Goal: Task Accomplishment & Management: Use online tool/utility

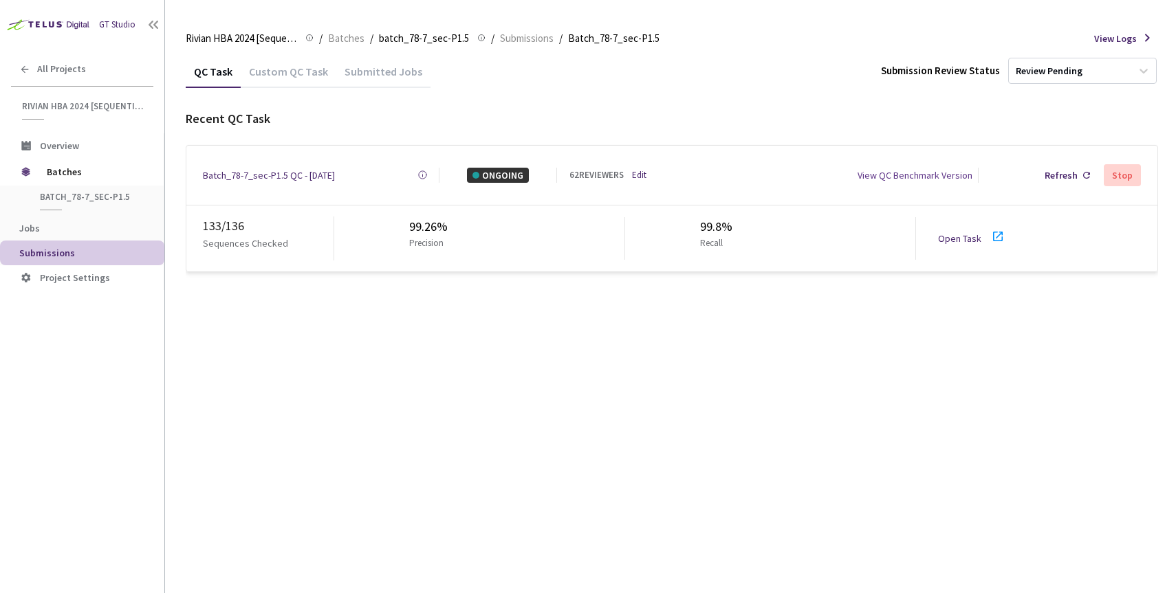
click at [638, 173] on link "Edit" at bounding box center [639, 175] width 14 height 14
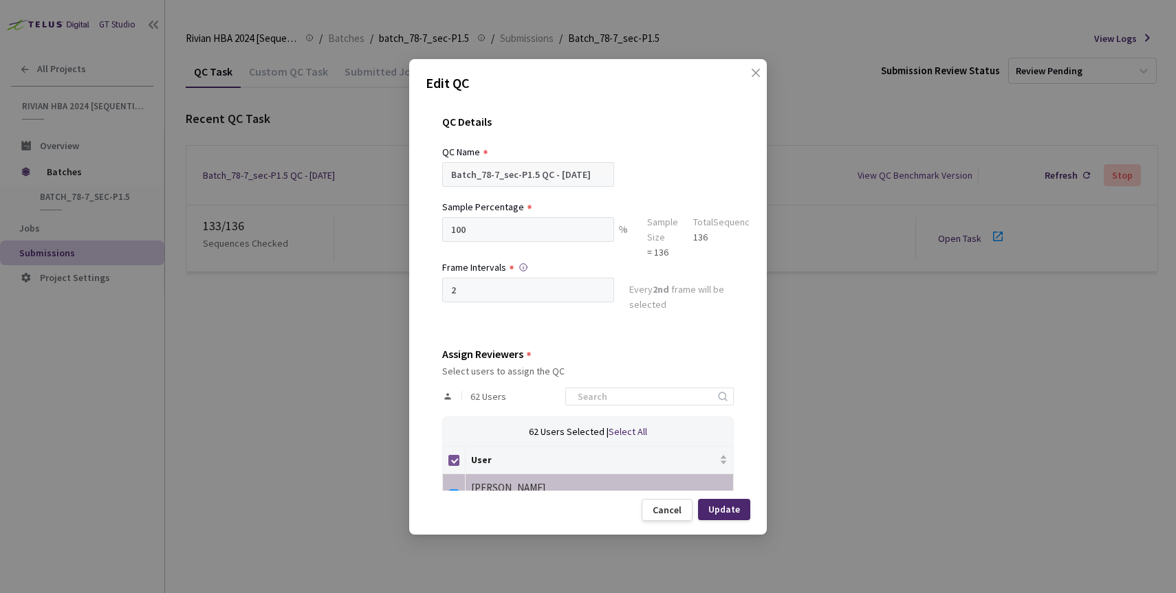
click at [453, 461] on input "Select all" at bounding box center [453, 460] width 11 height 11
checkbox input "false"
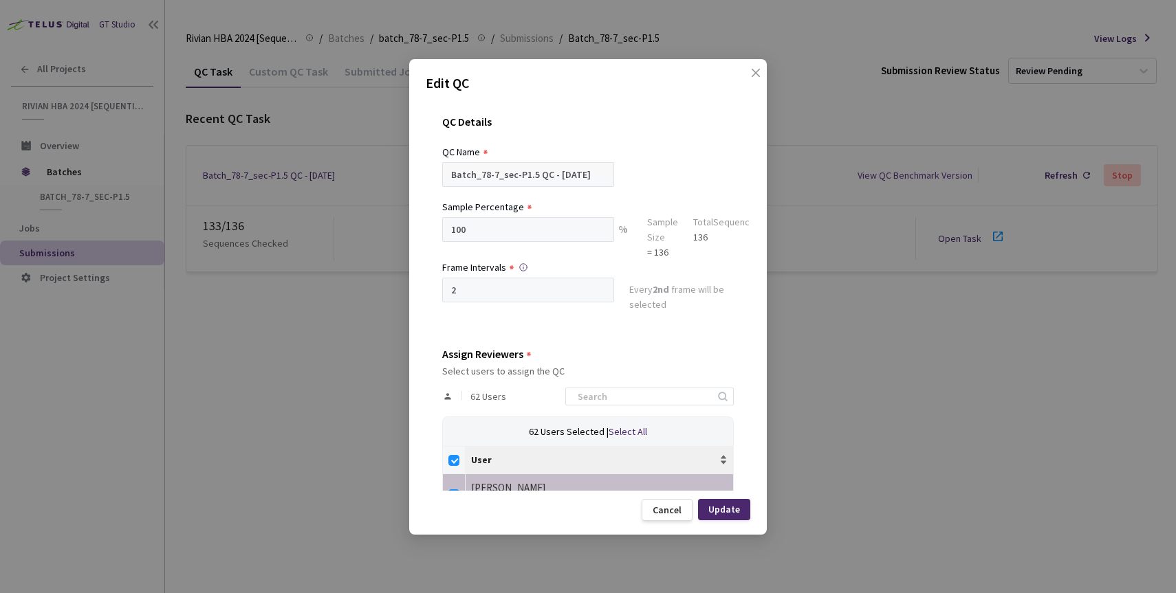
checkbox input "false"
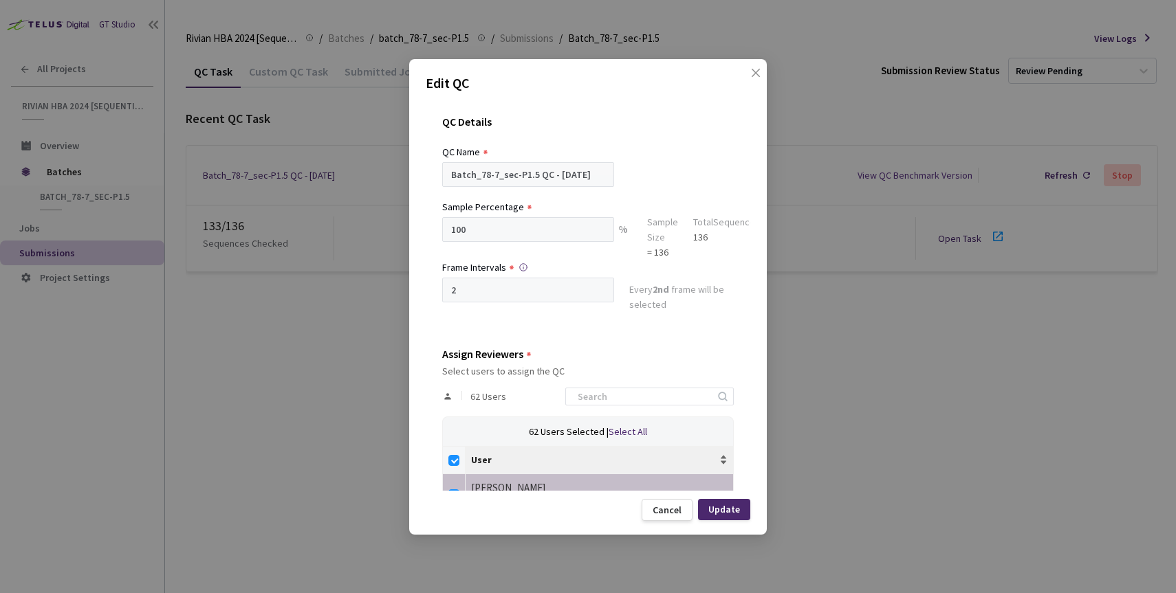
checkbox input "false"
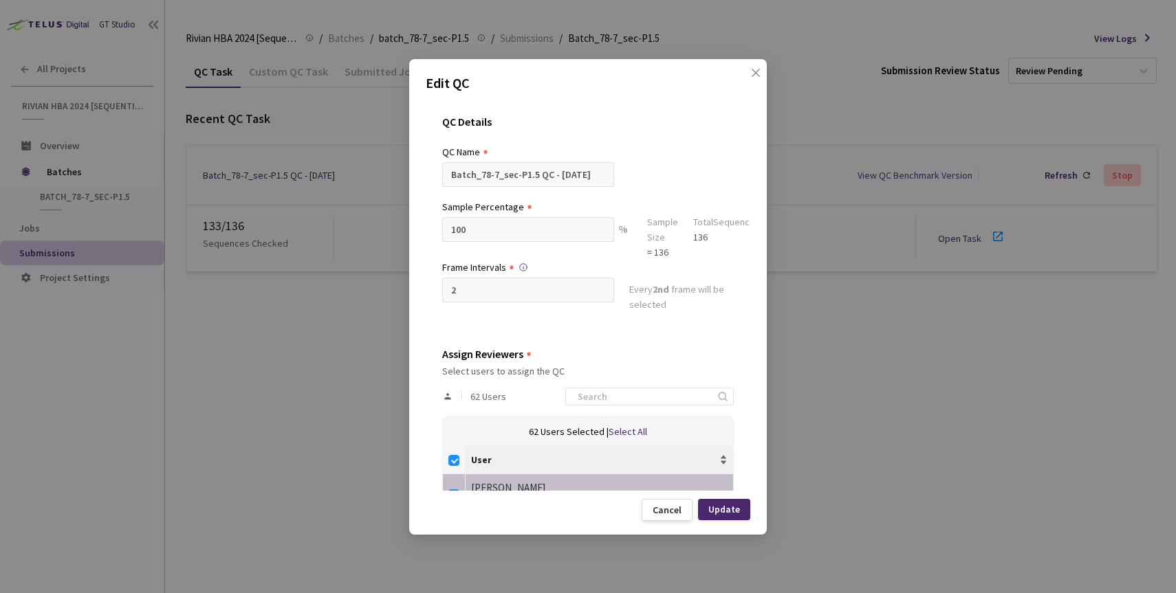
checkbox input "false"
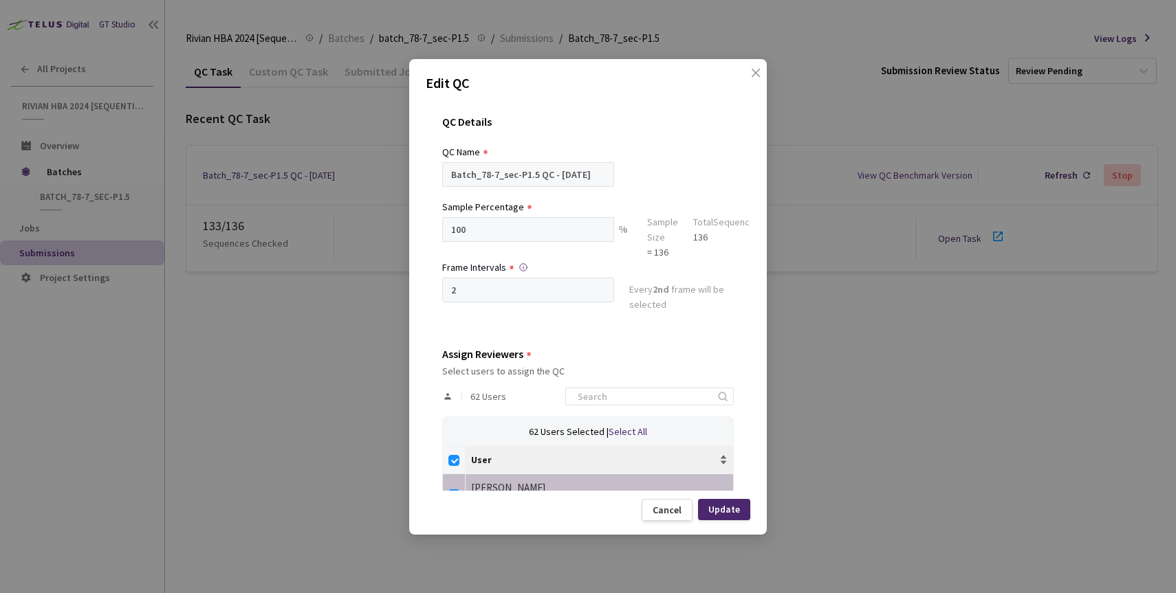
checkbox input "false"
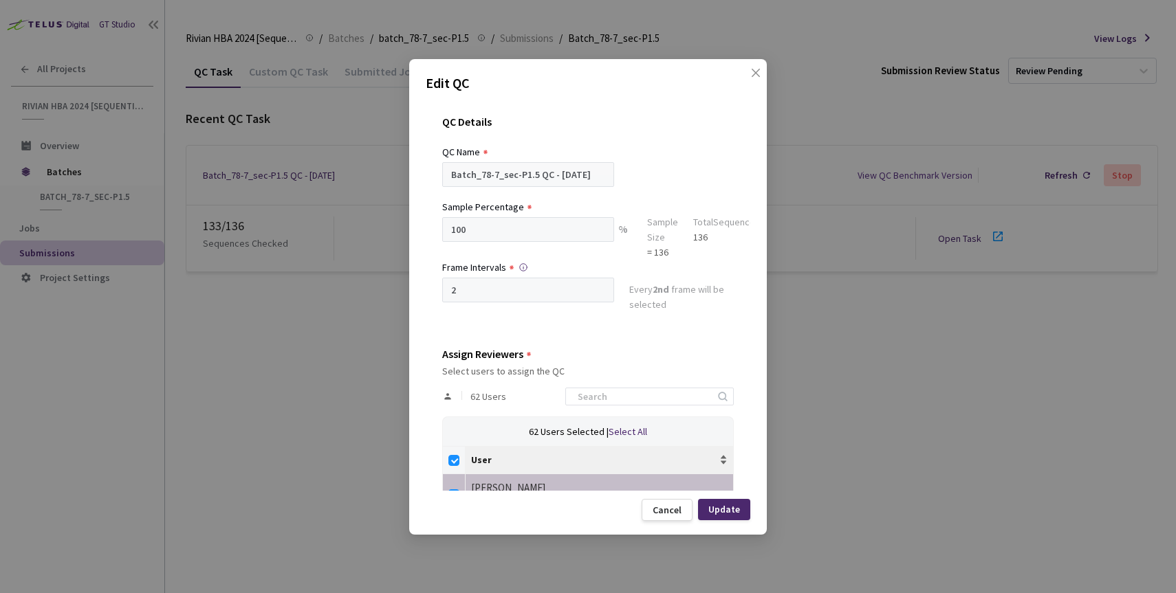
checkbox input "false"
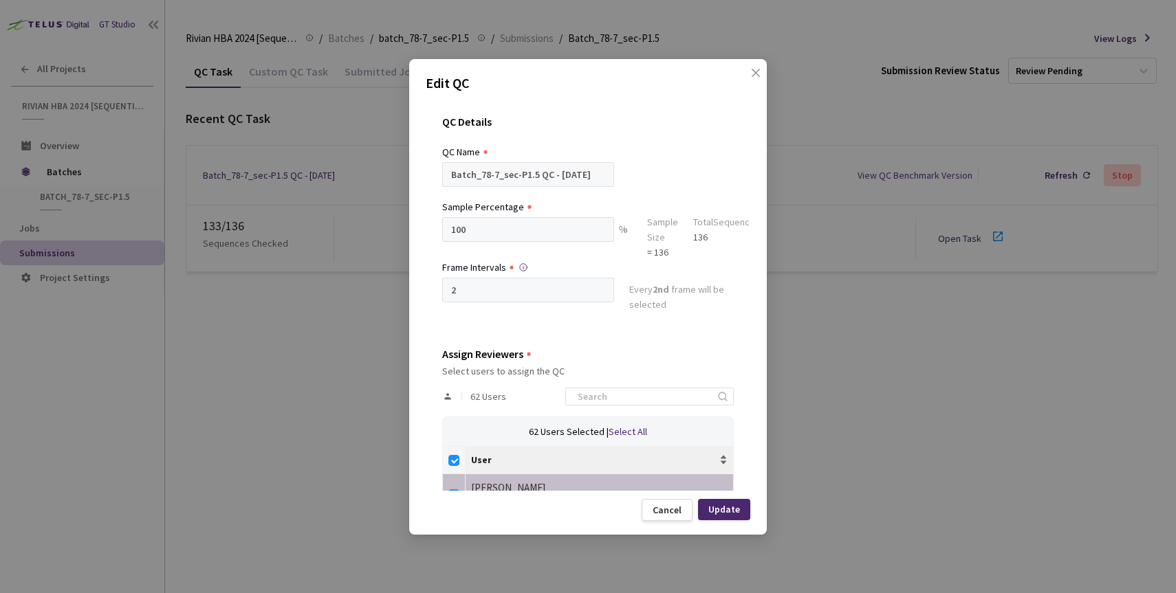
checkbox input "false"
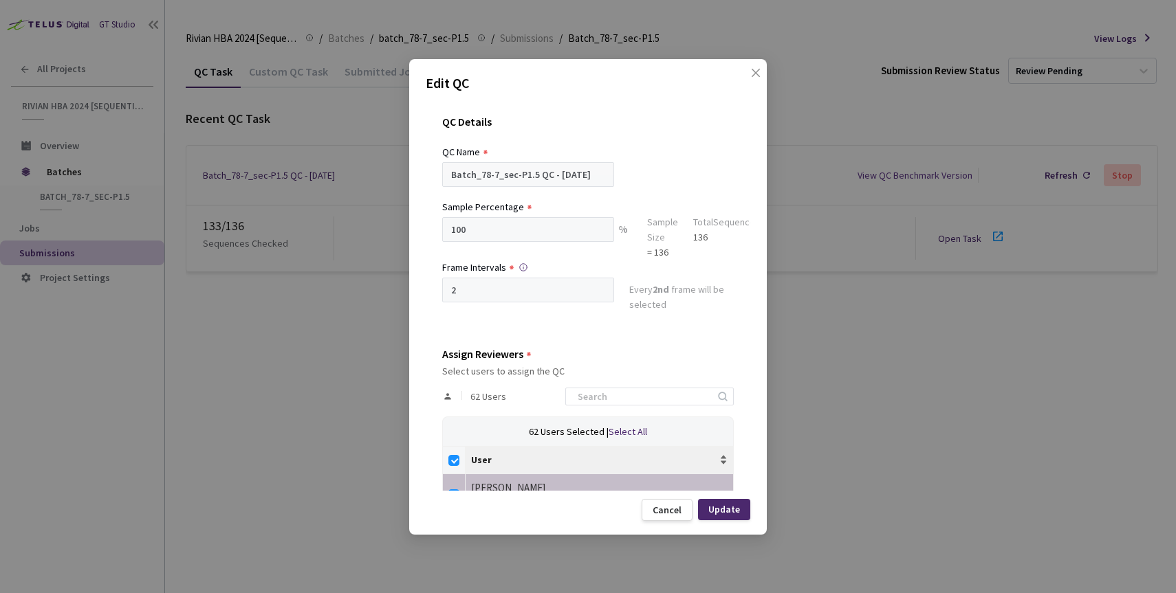
checkbox input "false"
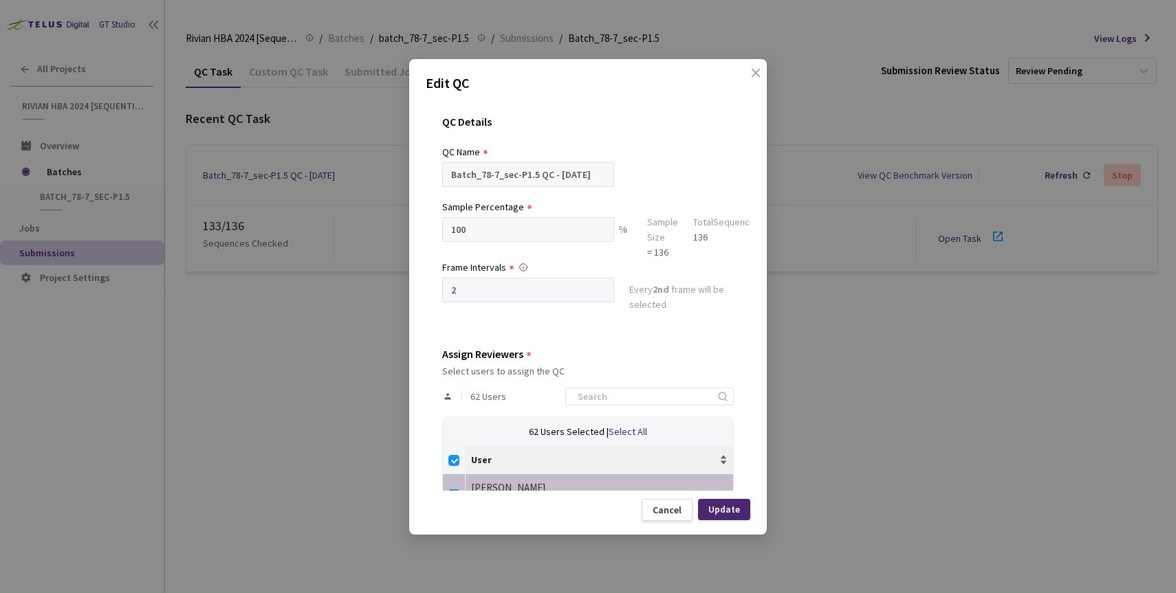
checkbox input "false"
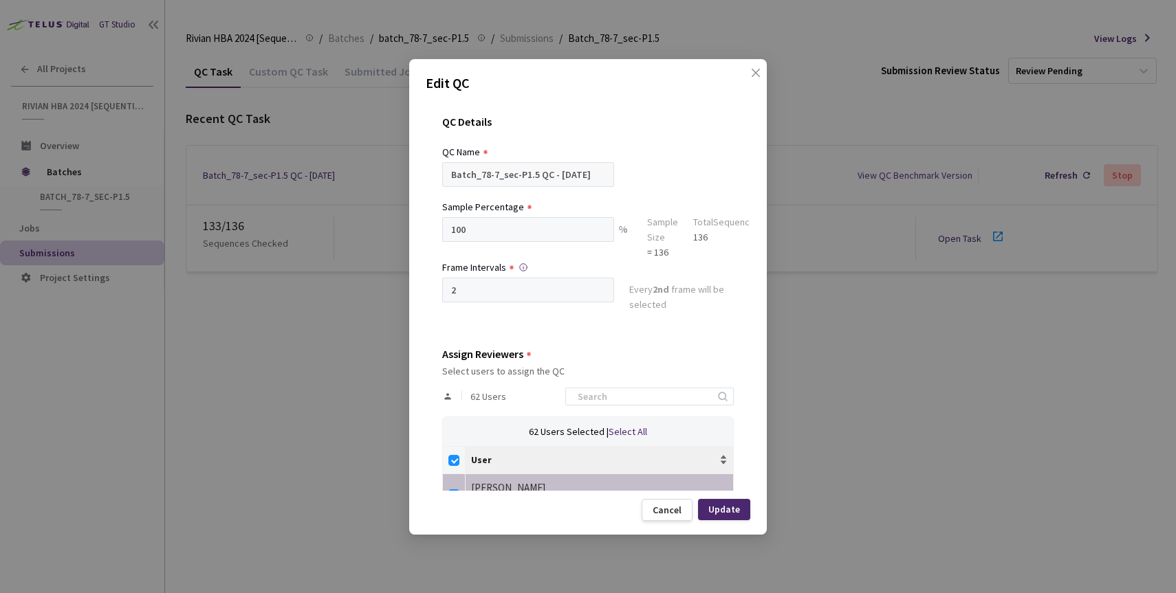
checkbox input "false"
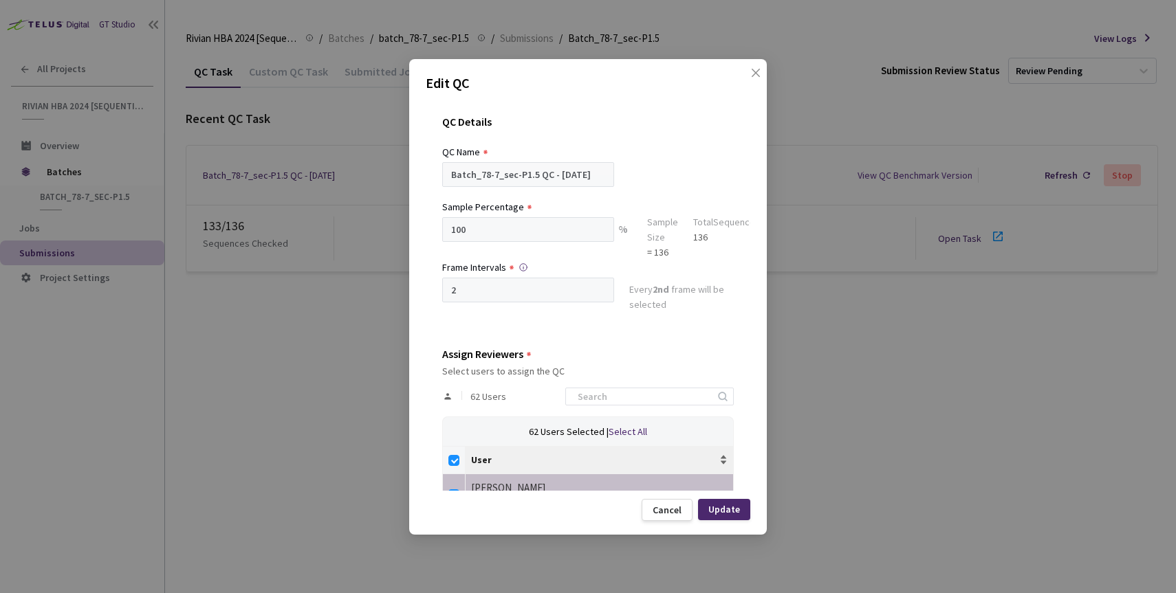
checkbox input "false"
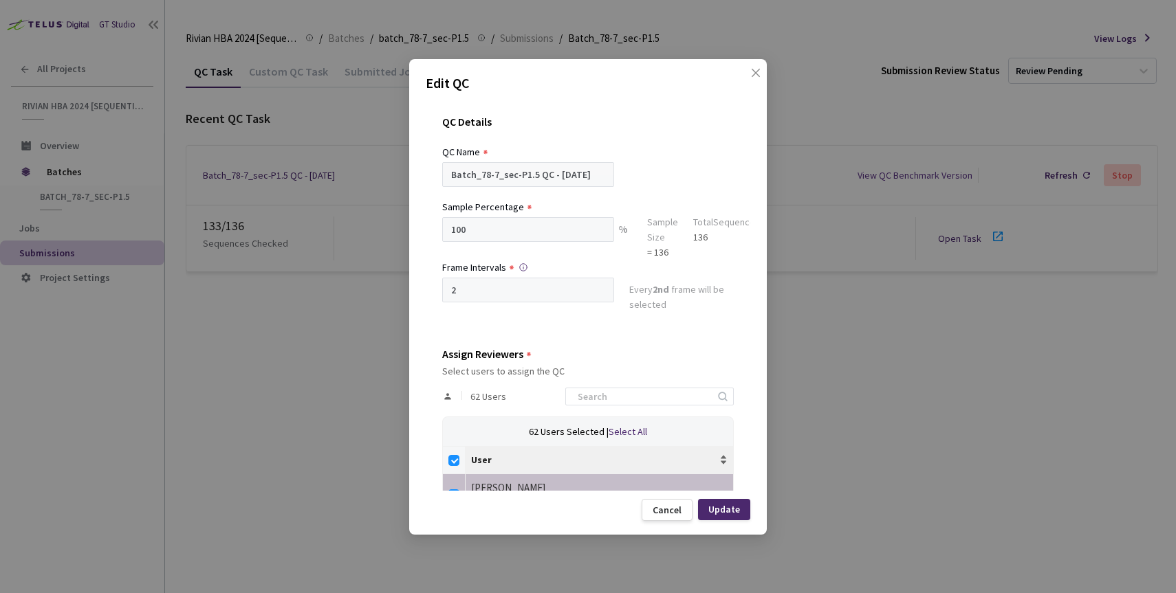
checkbox input "false"
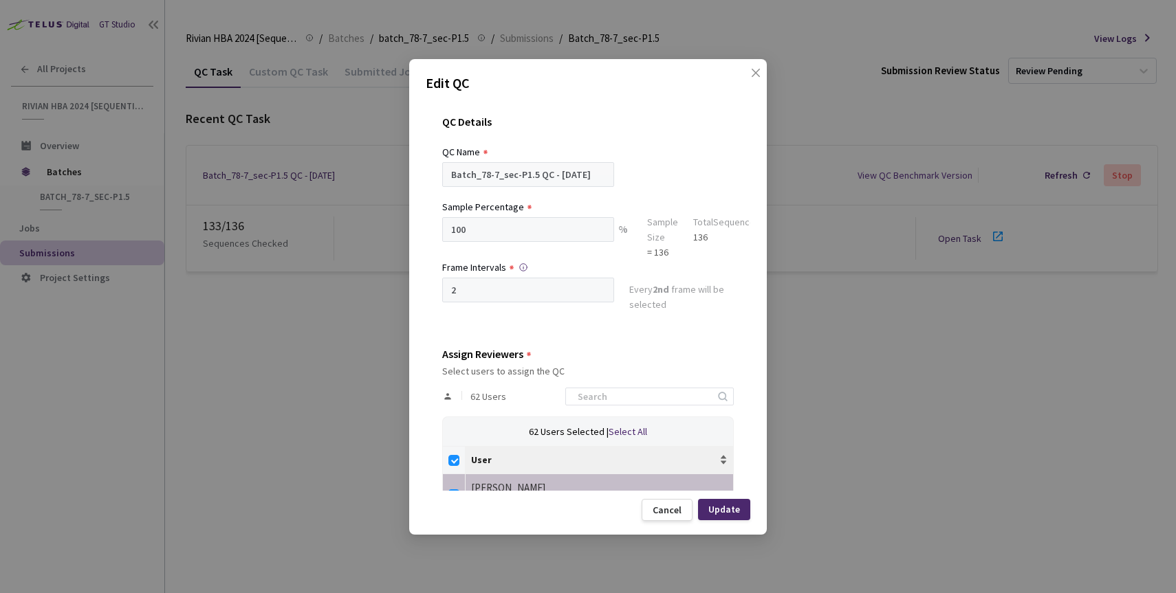
checkbox input "false"
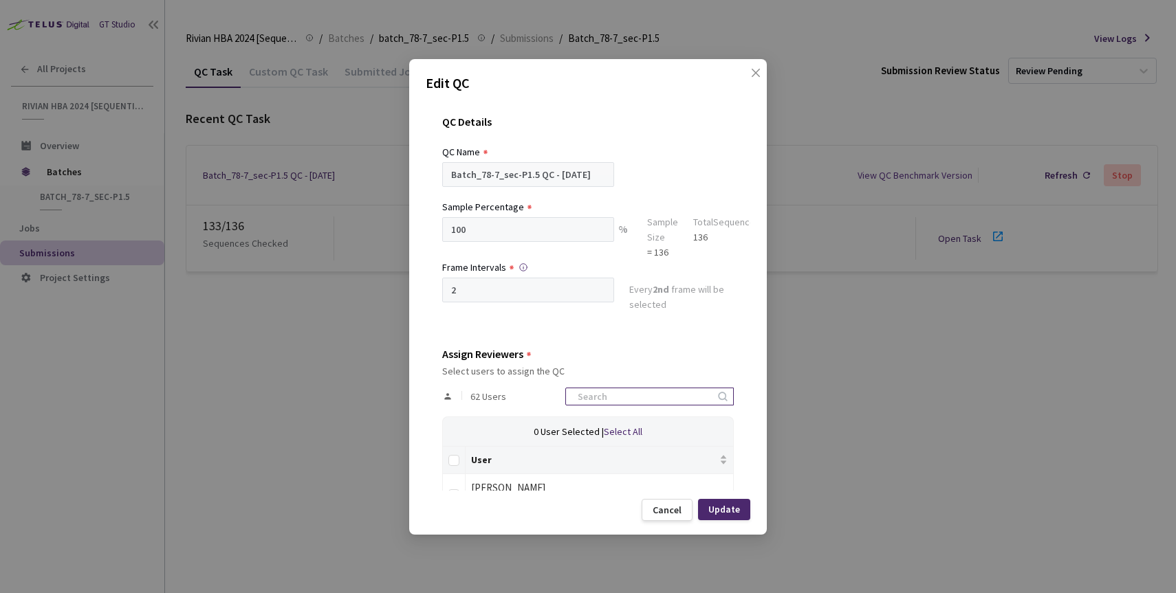
click at [604, 395] on input at bounding box center [642, 397] width 146 height 17
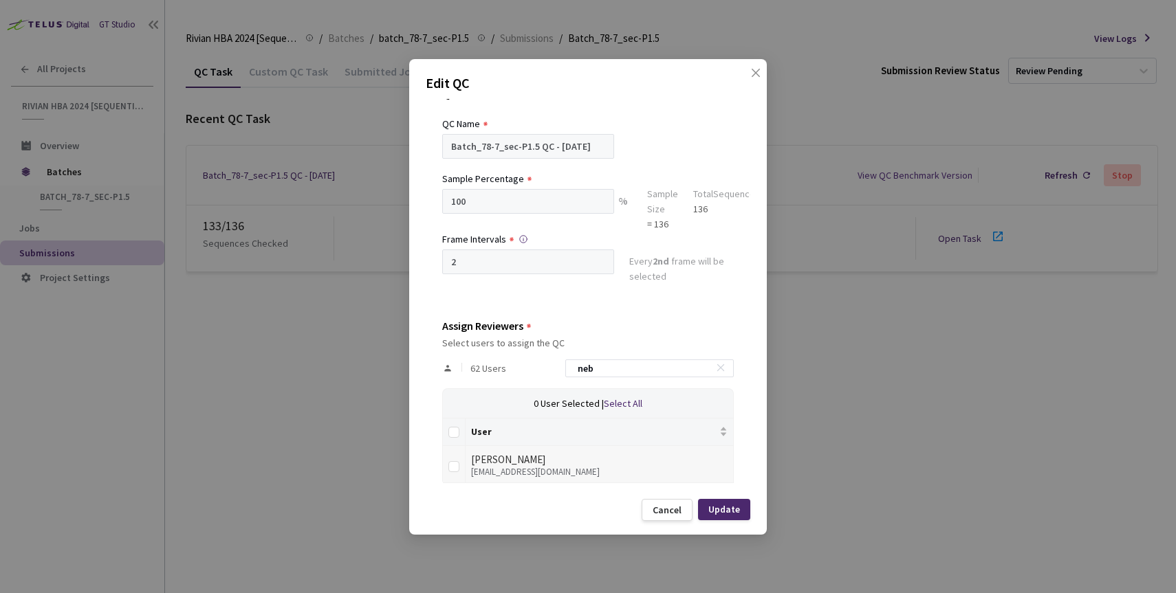
scroll to position [37, 0]
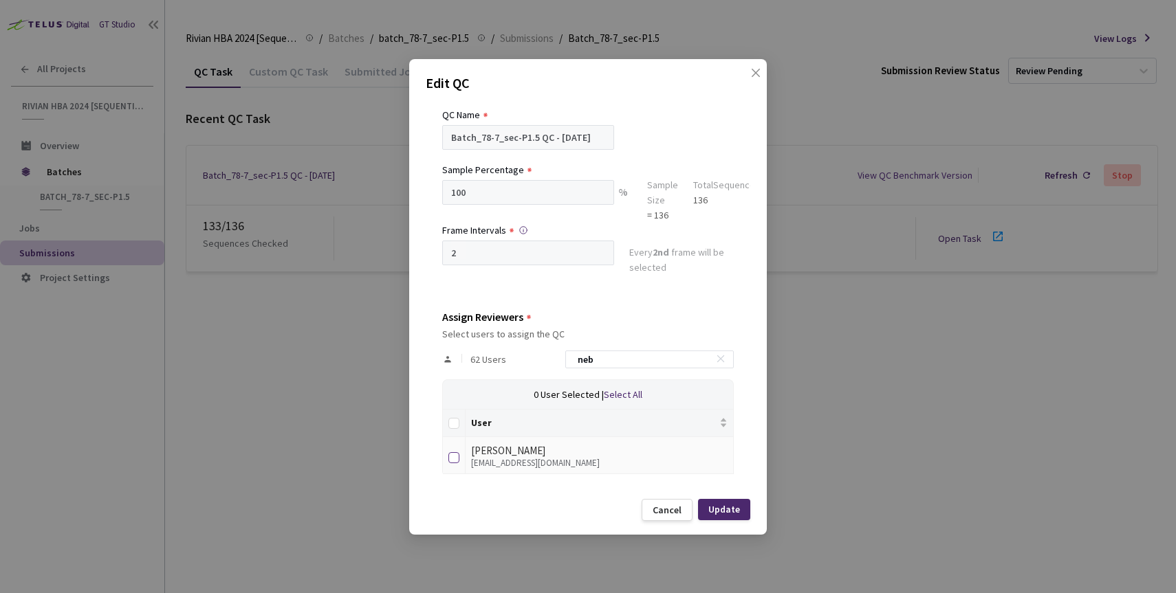
type input "neb"
click at [456, 455] on input "checkbox" at bounding box center [453, 457] width 11 height 11
checkbox input "true"
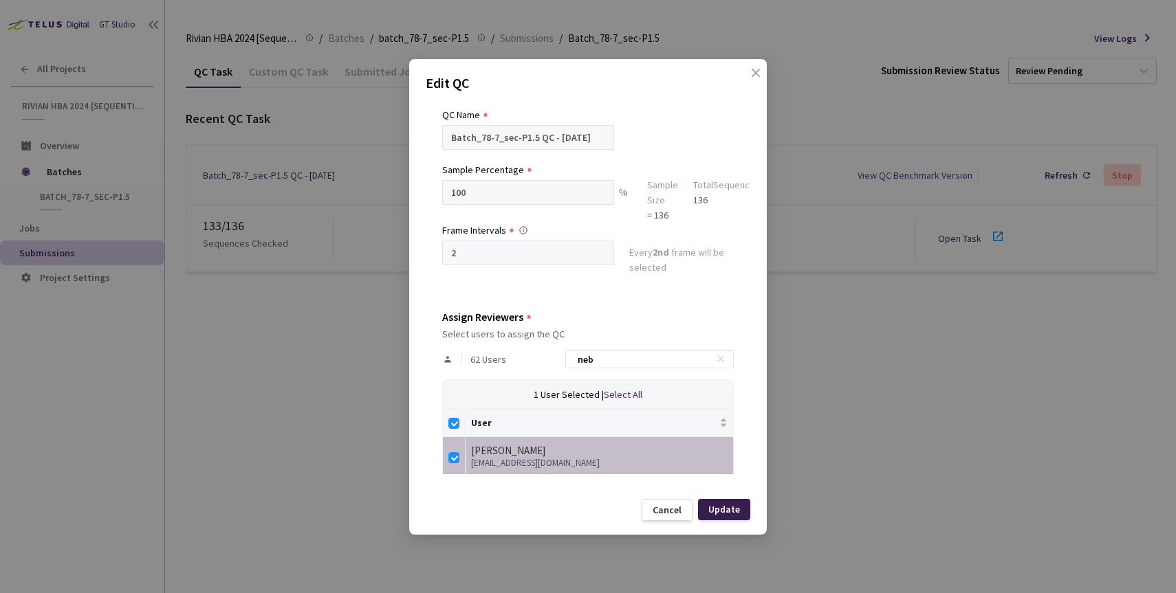
click at [724, 507] on div "Update" at bounding box center [724, 509] width 32 height 11
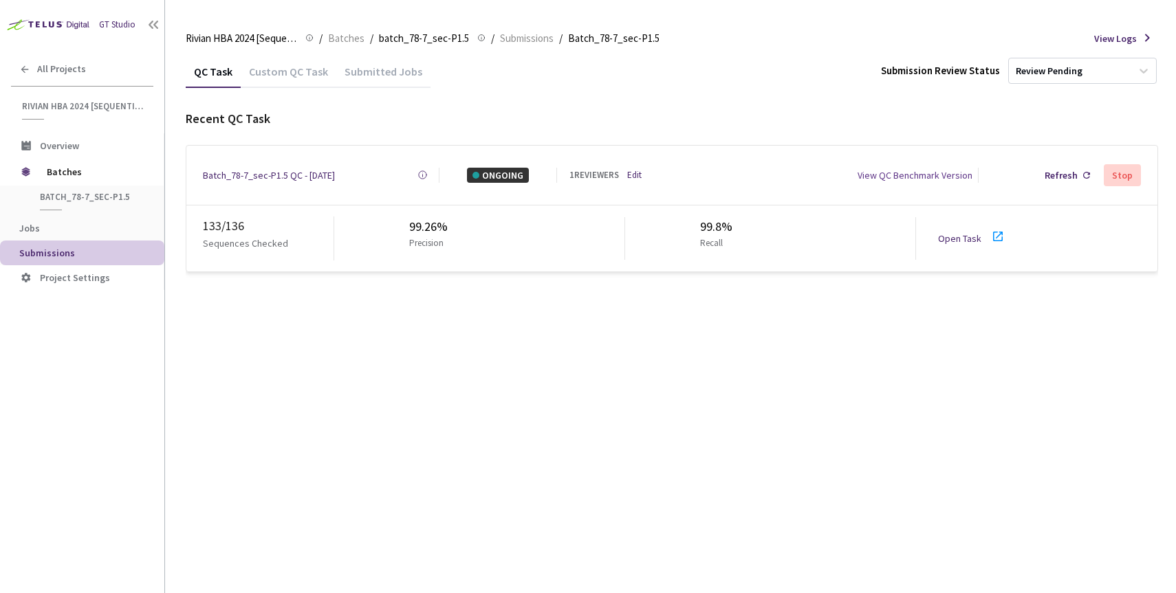
click at [441, 391] on div "QC Task Custom QC Task Submitted Jobs Submission Review Status Review Pending R…" at bounding box center [672, 324] width 972 height 538
click at [965, 232] on link "Open Task" at bounding box center [959, 238] width 43 height 12
click at [403, 323] on div "QC Task Custom QC Task Submitted Jobs Submission Review Status Review Pending R…" at bounding box center [672, 324] width 972 height 538
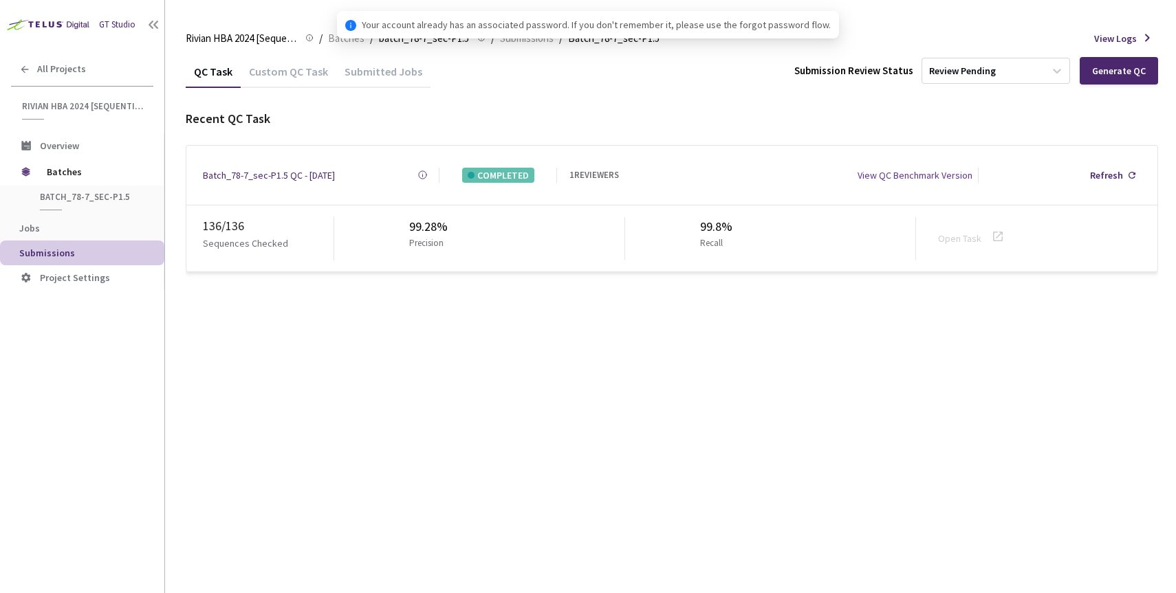
click at [297, 84] on div "Custom QC Task" at bounding box center [289, 76] width 96 height 23
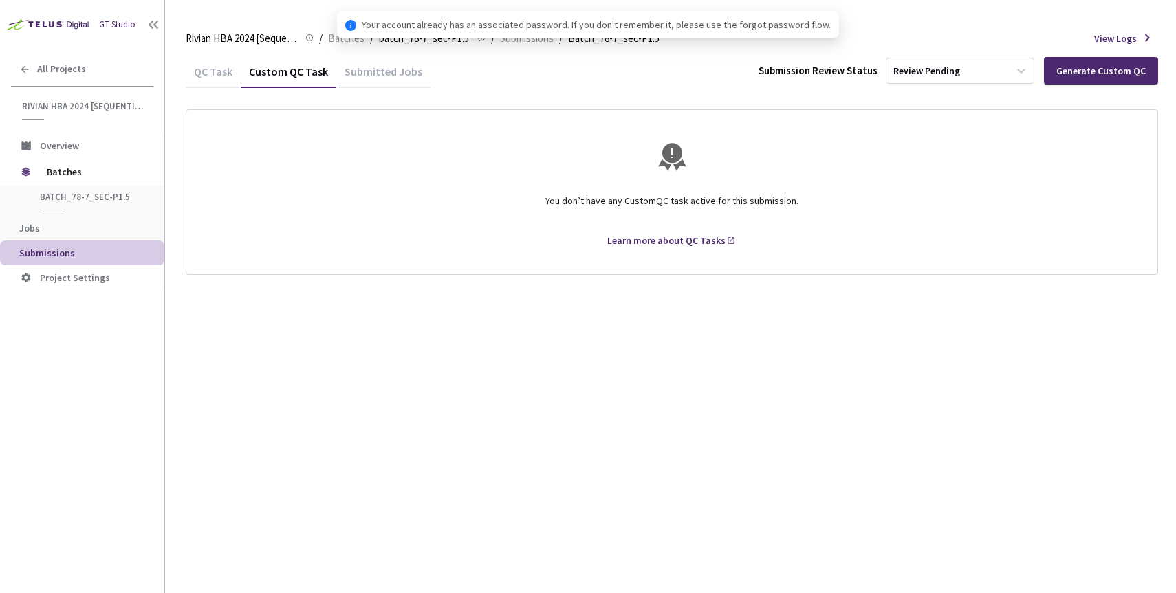
click at [208, 70] on div "QC Task" at bounding box center [213, 76] width 55 height 23
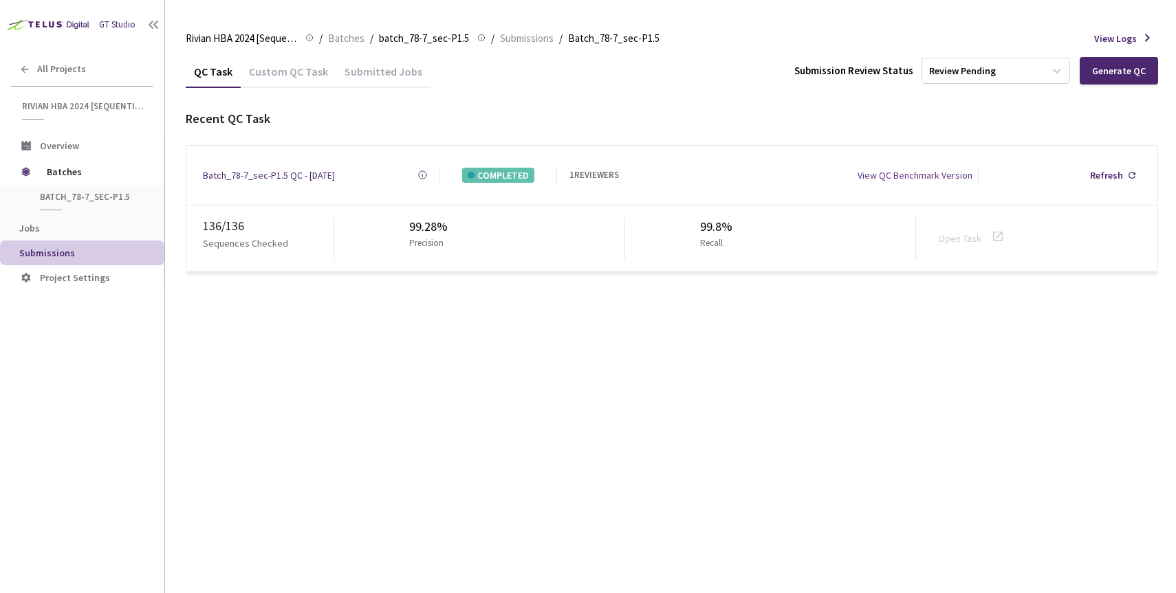
click at [263, 172] on div "Batch_78-7_sec-P1.5 QC - [DATE]" at bounding box center [269, 175] width 132 height 15
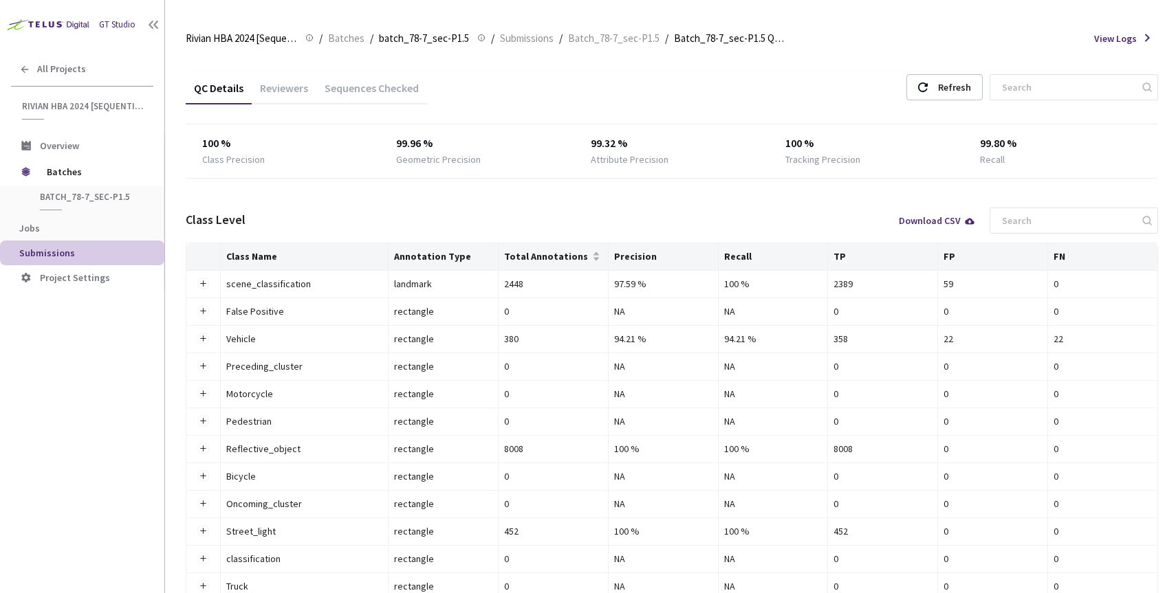
click at [265, 100] on div "Reviewers" at bounding box center [284, 92] width 65 height 23
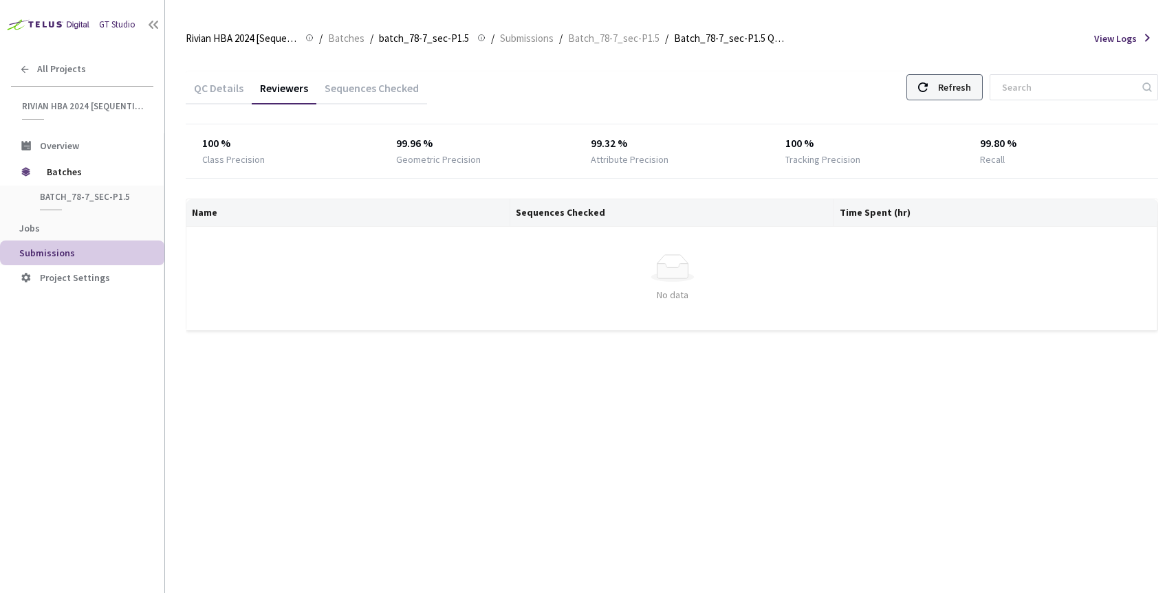
click at [971, 80] on div "Refresh" at bounding box center [954, 87] width 33 height 25
click at [903, 89] on div "QC Details Reviewers Sequences Checked Refresh" at bounding box center [672, 90] width 972 height 36
